Goal: Navigation & Orientation: Find specific page/section

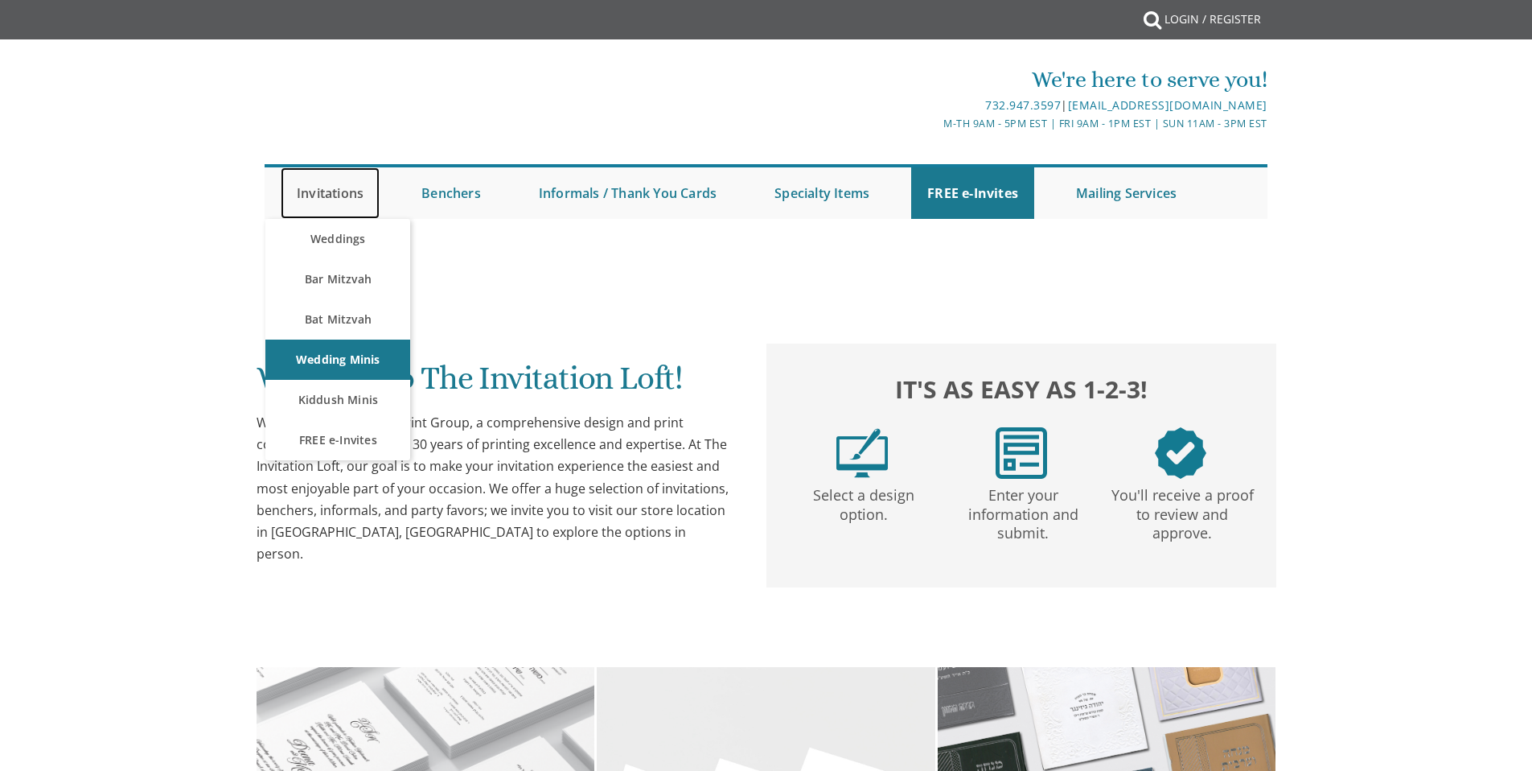
click at [335, 196] on link "Invitations" at bounding box center [330, 192] width 99 height 51
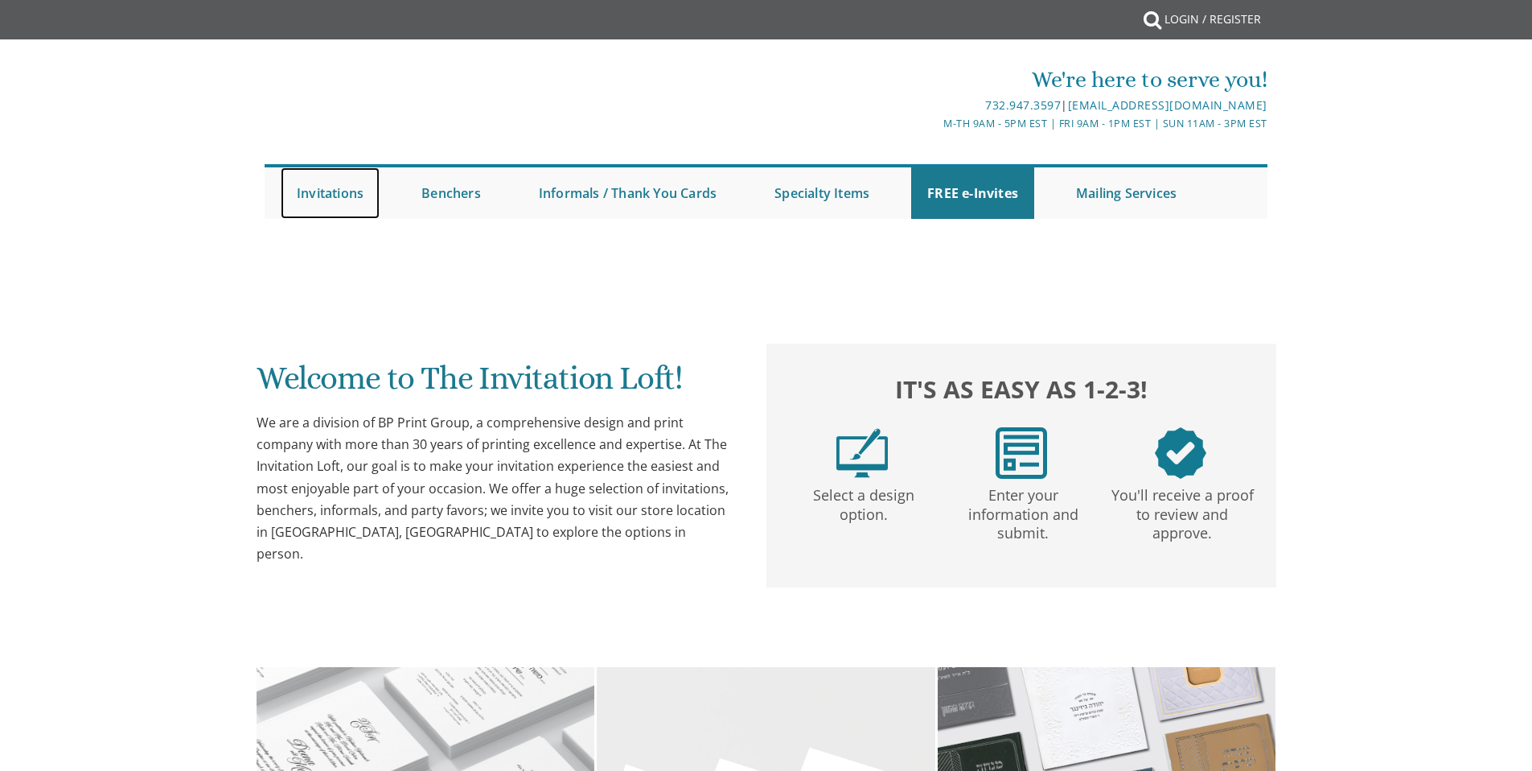
click at [332, 193] on link "Invitations" at bounding box center [330, 192] width 99 height 51
click at [322, 197] on link "Invitations" at bounding box center [330, 192] width 99 height 51
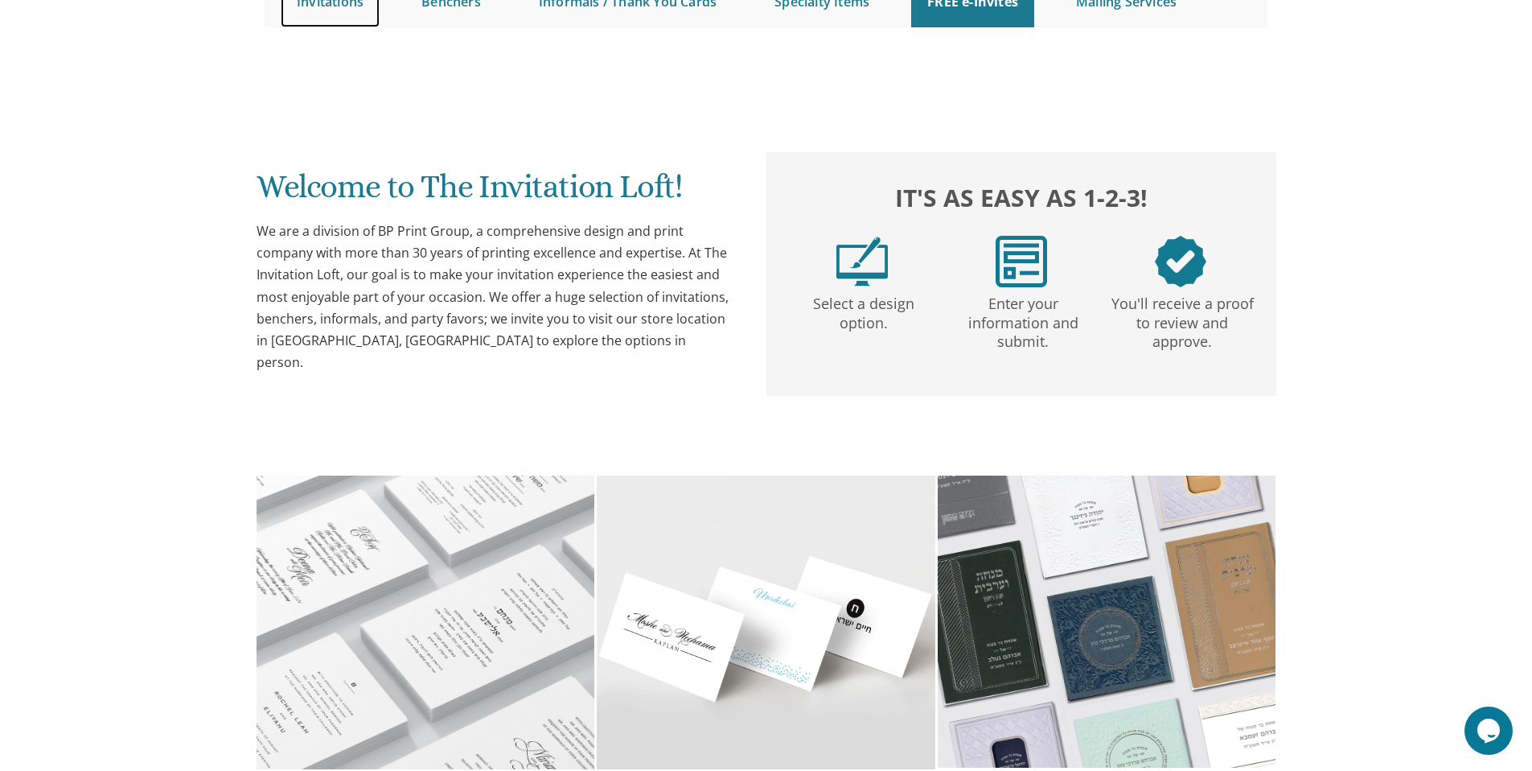
scroll to position [143, 0]
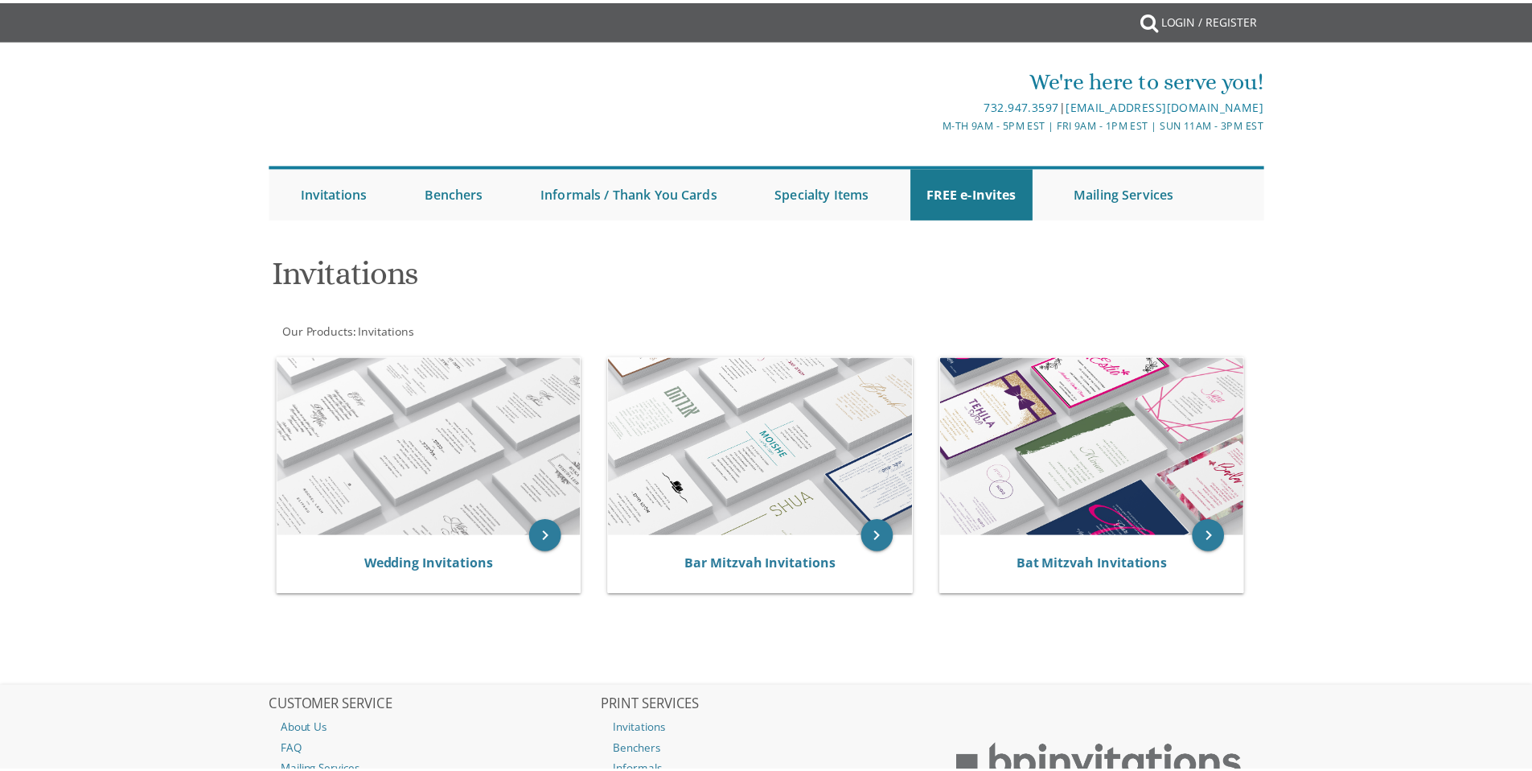
scroll to position [56, 0]
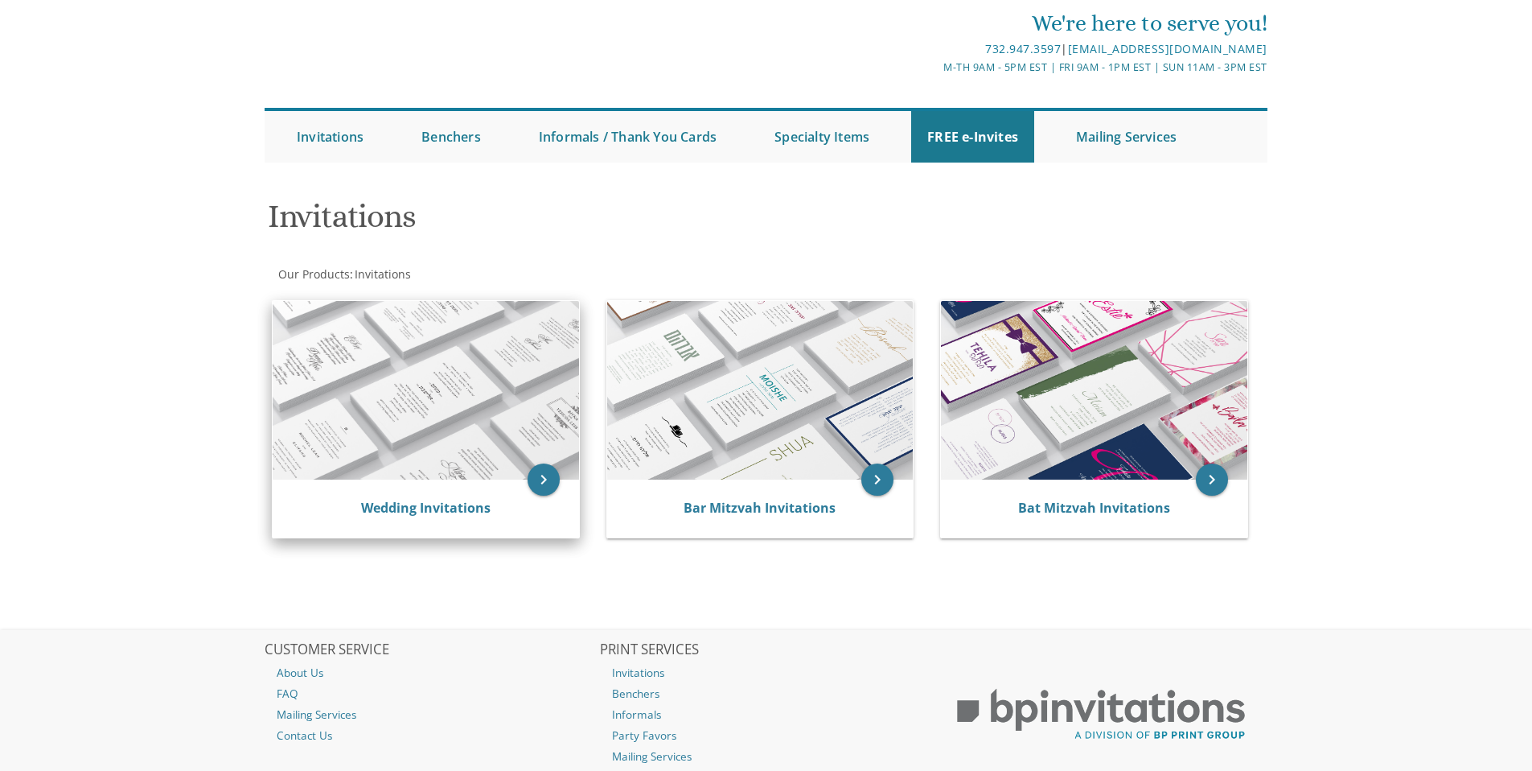
click at [539, 425] on img at bounding box center [426, 390] width 306 height 179
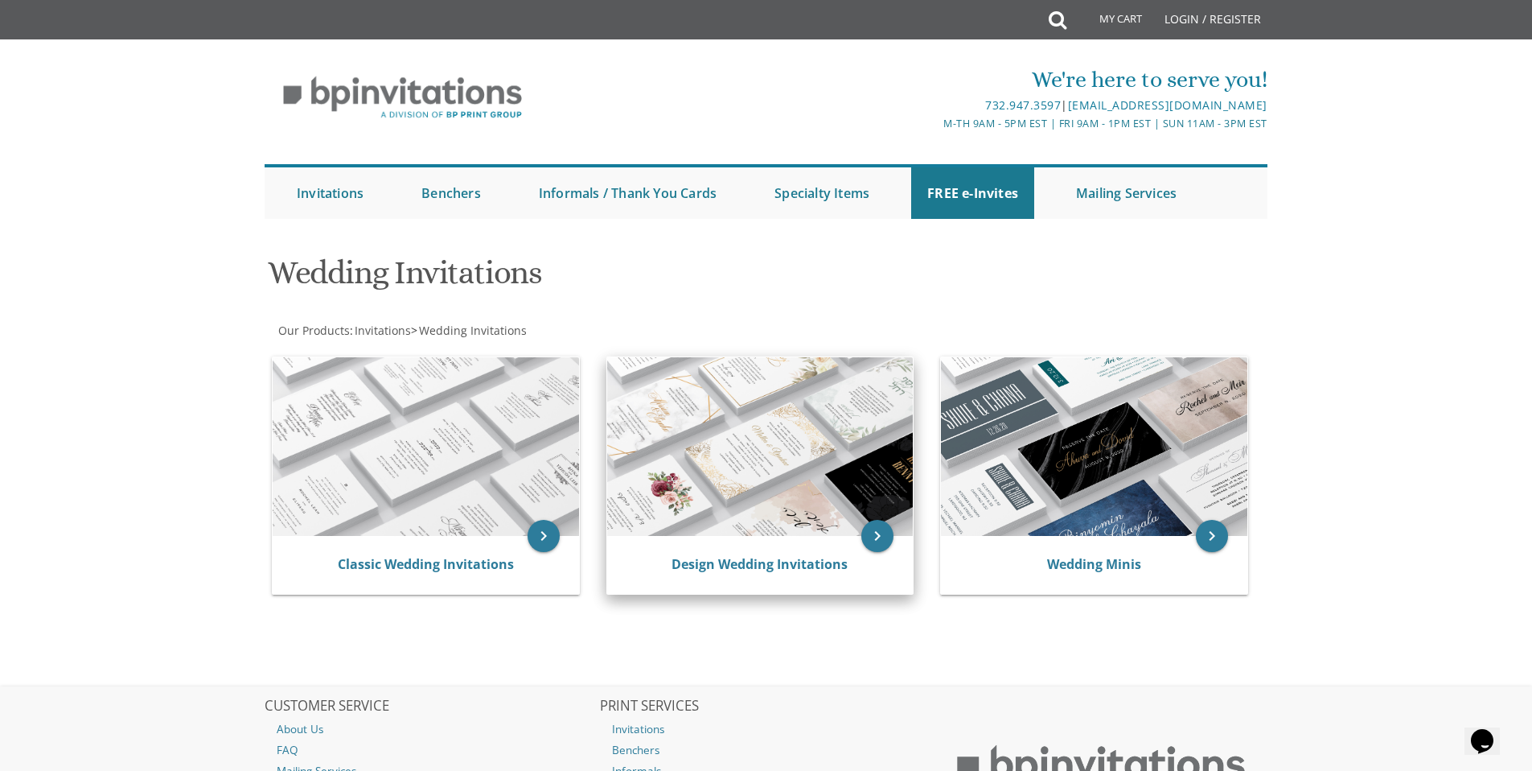
drag, startPoint x: 1163, startPoint y: 433, endPoint x: 750, endPoint y: 422, distance: 413.5
